Goal: Task Accomplishment & Management: Use online tool/utility

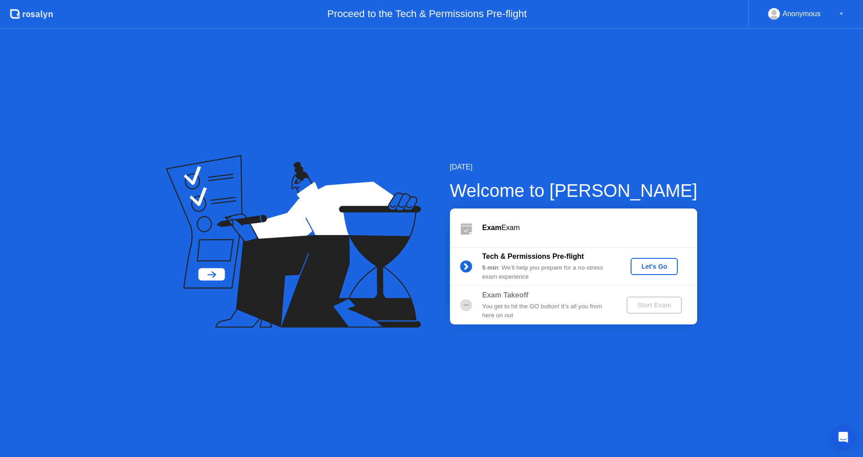
click at [562, 320] on div "You get to hit the GO button! It’s all you from here on out" at bounding box center [546, 311] width 129 height 18
click at [567, 309] on div "You get to hit the GO button! It’s all you from here on out" at bounding box center [546, 311] width 129 height 18
drag, startPoint x: 672, startPoint y: 134, endPoint x: 671, endPoint y: 142, distance: 8.1
click at [672, 134] on div "[DATE] Welcome to [PERSON_NAME] Exam Exam Tech & Permissions Pre-flight 5 min :…" at bounding box center [431, 243] width 863 height 428
click at [659, 267] on div "Let's Go" at bounding box center [654, 266] width 40 height 7
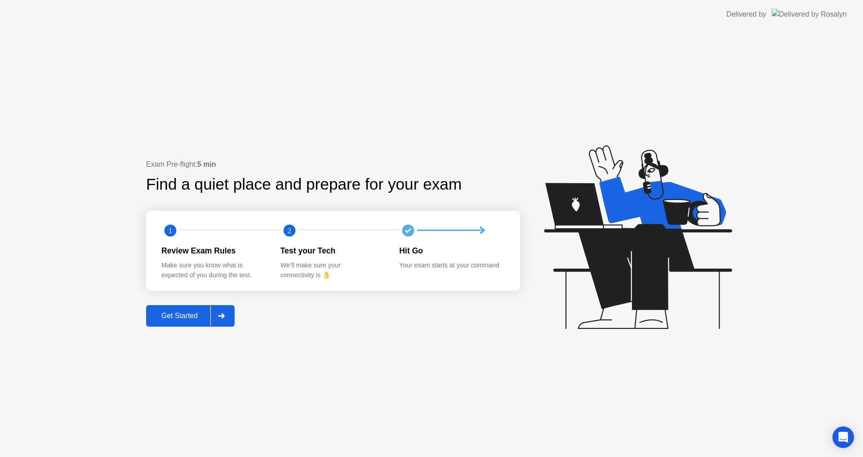
click at [179, 317] on div "Get Started" at bounding box center [180, 316] width 62 height 8
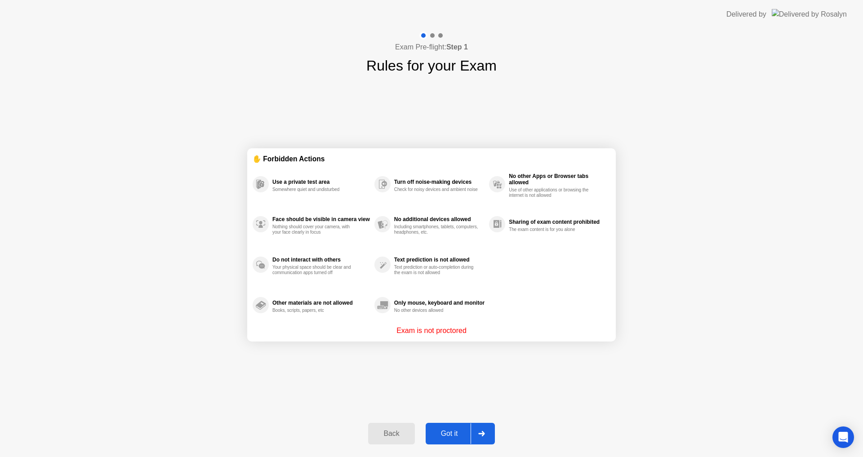
click at [458, 423] on div "Back Got it" at bounding box center [431, 433] width 137 height 41
click at [455, 428] on button "Got it" at bounding box center [460, 434] width 69 height 22
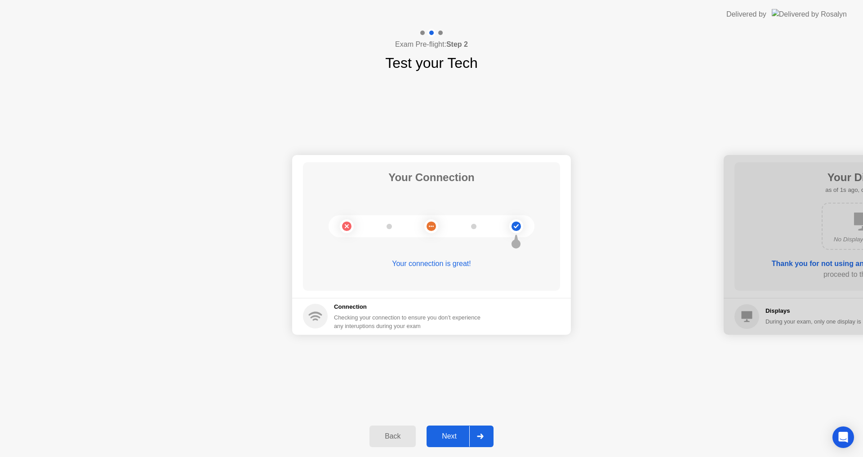
click at [451, 436] on div "Next" at bounding box center [449, 436] width 40 height 8
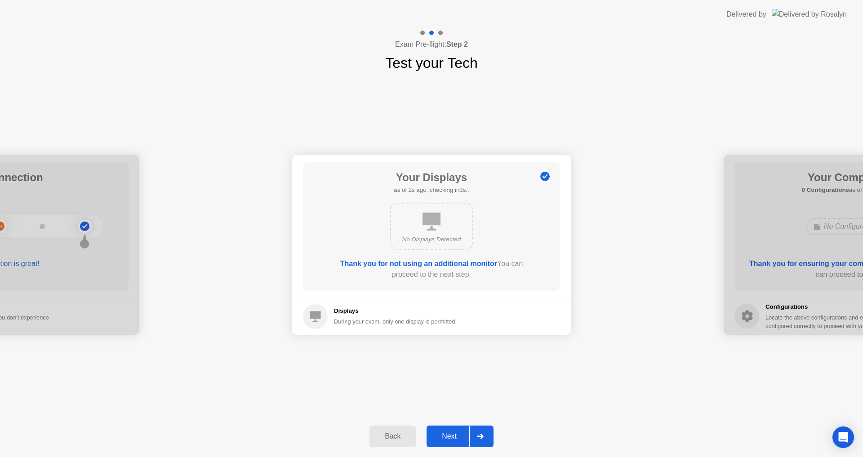
click at [451, 432] on div "Next" at bounding box center [449, 436] width 40 height 8
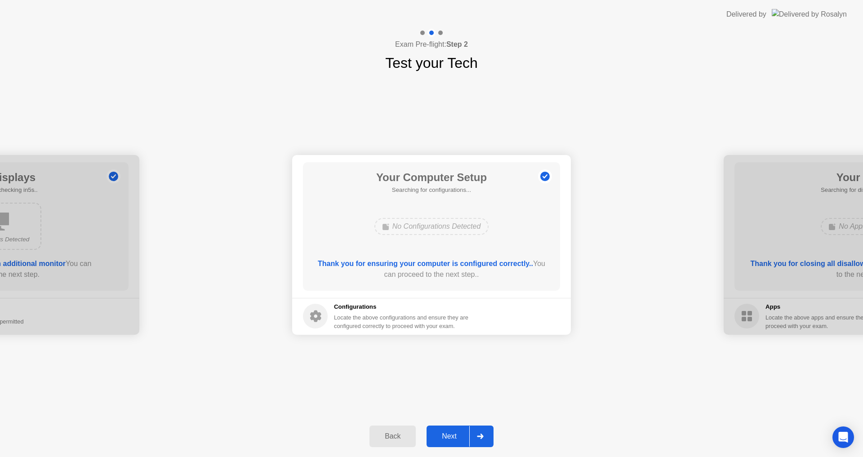
click at [451, 432] on div "Next" at bounding box center [449, 436] width 40 height 8
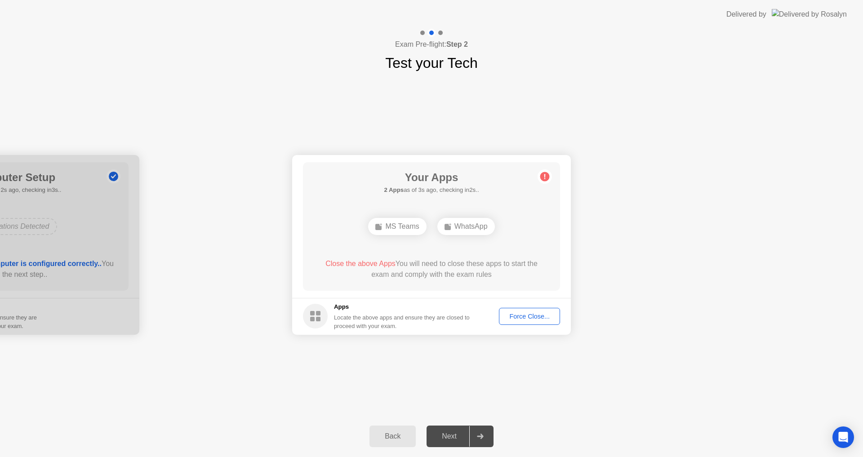
click at [519, 316] on div "Force Close..." at bounding box center [529, 316] width 55 height 7
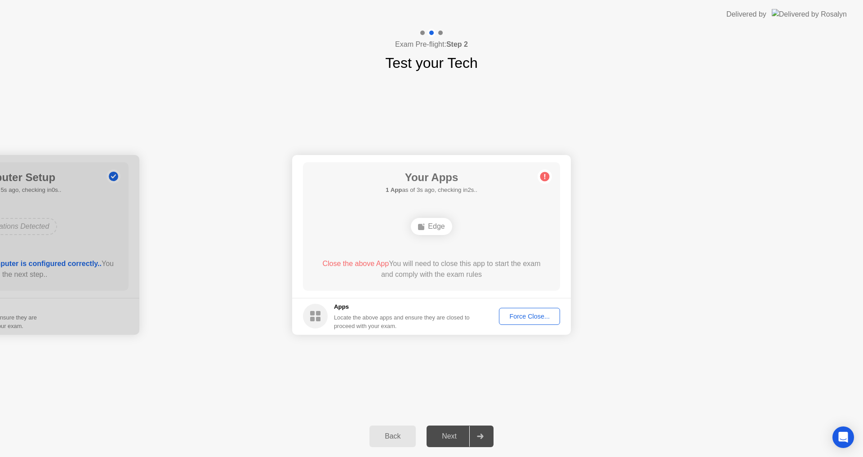
click at [538, 320] on div "Force Close..." at bounding box center [529, 316] width 55 height 7
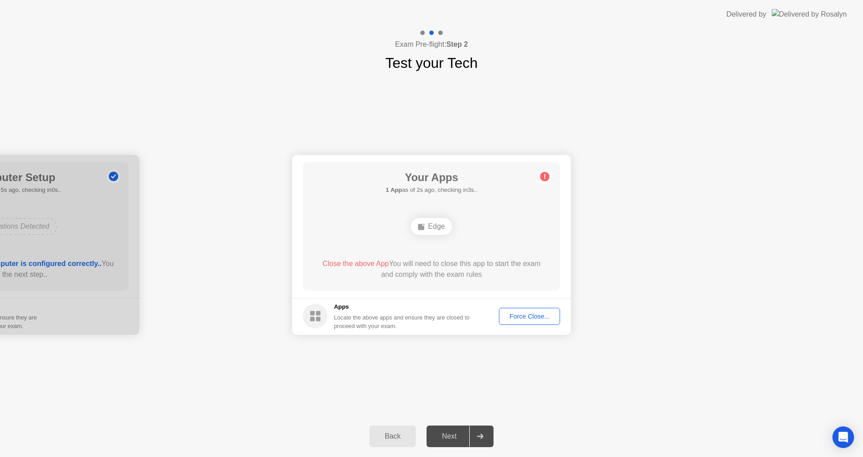
click at [406, 438] on div "Back" at bounding box center [392, 436] width 41 height 8
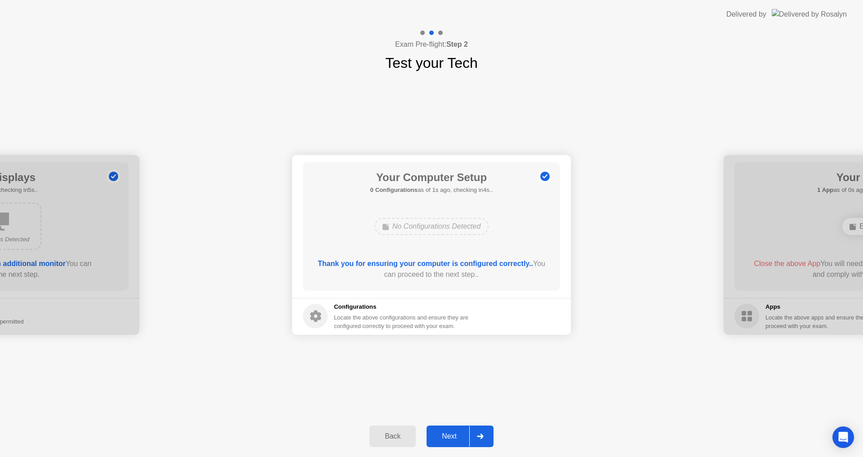
click at [441, 437] on div "Next" at bounding box center [449, 436] width 40 height 8
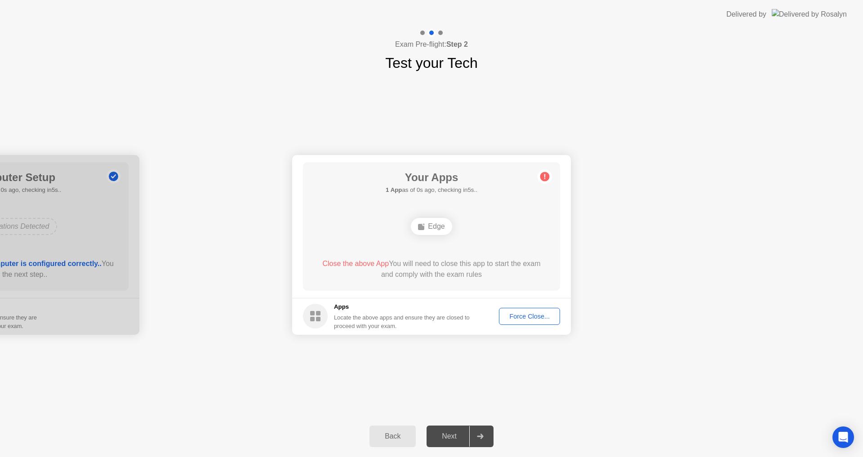
click at [530, 311] on button "Force Close..." at bounding box center [529, 316] width 61 height 17
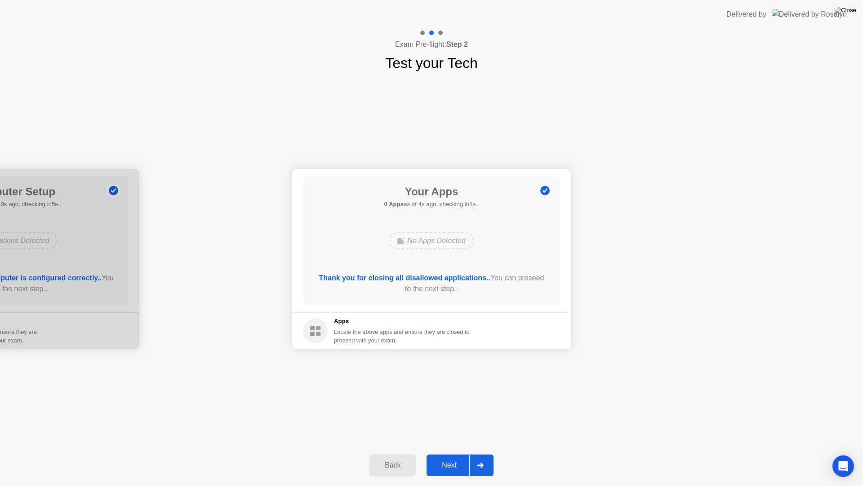
click at [441, 457] on div "Next" at bounding box center [449, 465] width 40 height 8
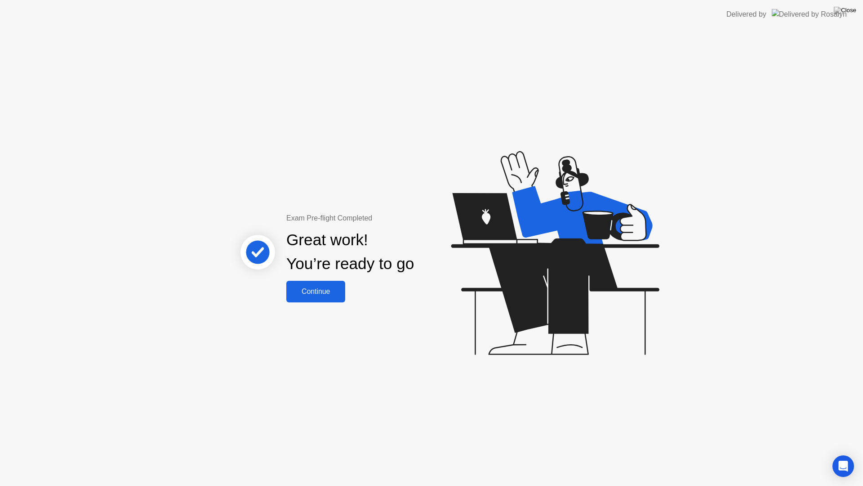
click at [330, 295] on div "Continue" at bounding box center [316, 291] width 54 height 8
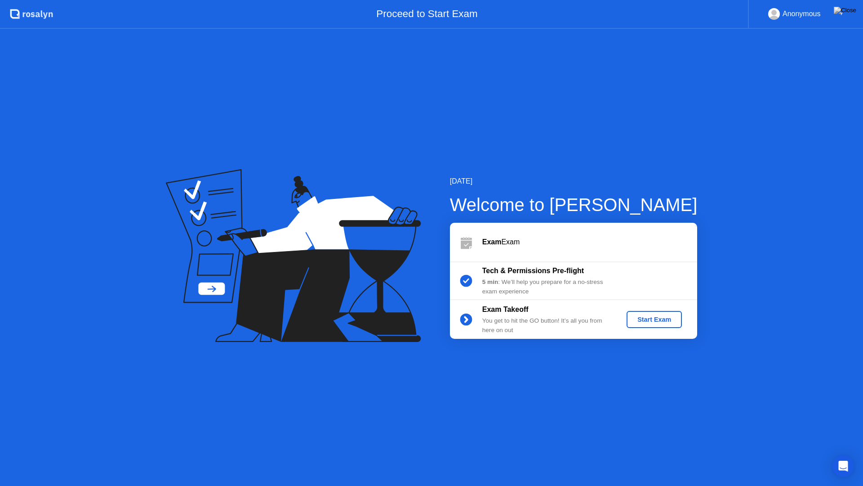
click at [651, 321] on div "Start Exam" at bounding box center [654, 319] width 48 height 7
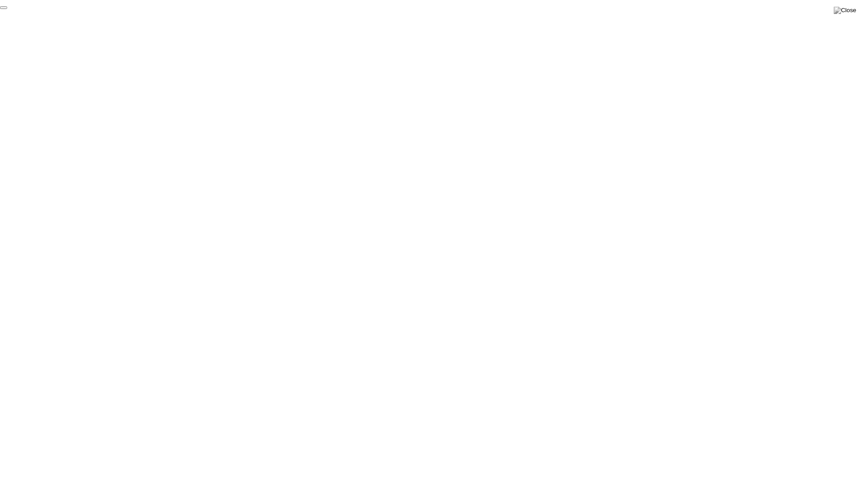
click div "End Proctoring Session"
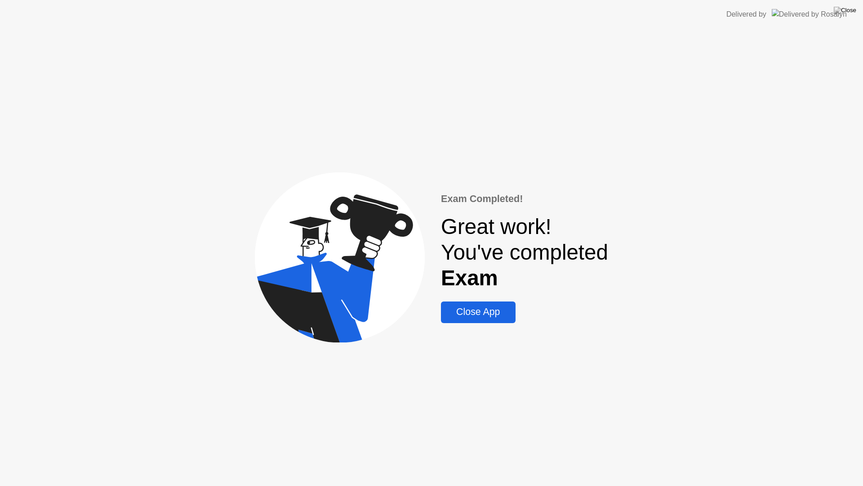
click at [499, 316] on div "Close App" at bounding box center [478, 311] width 69 height 11
